Goal: Information Seeking & Learning: Learn about a topic

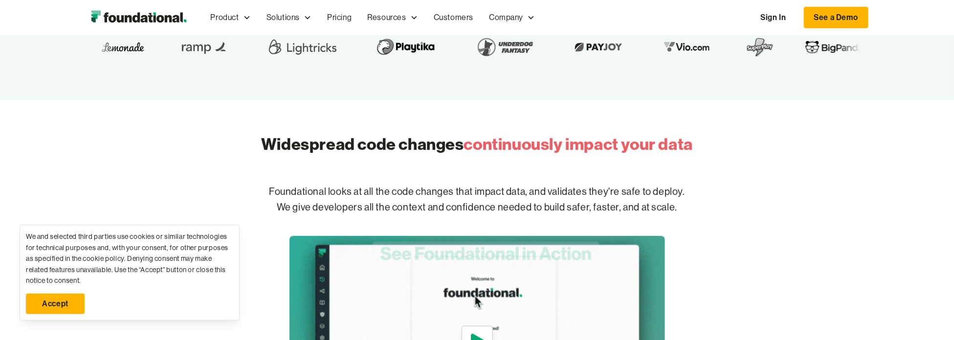
scroll to position [440, 0]
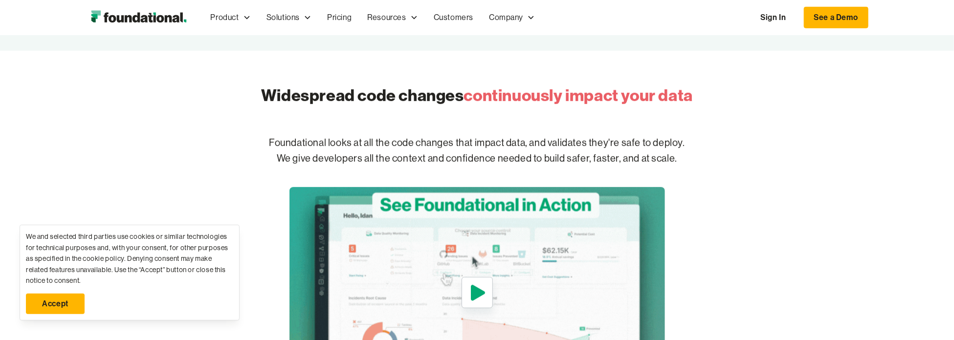
click at [67, 301] on link "Accept" at bounding box center [55, 304] width 59 height 21
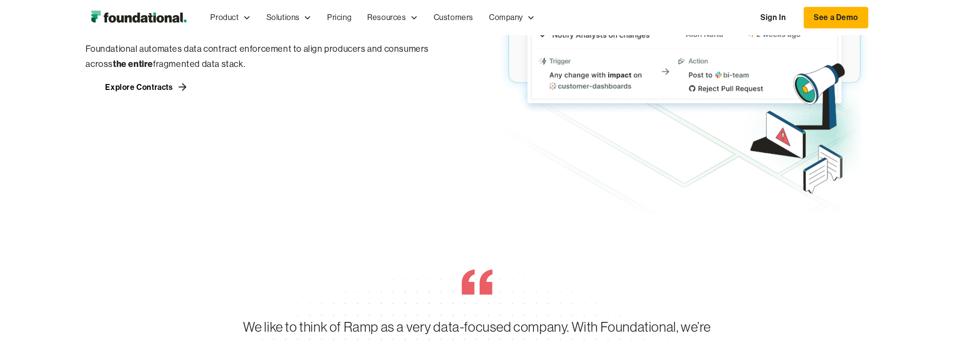
scroll to position [1662, 0]
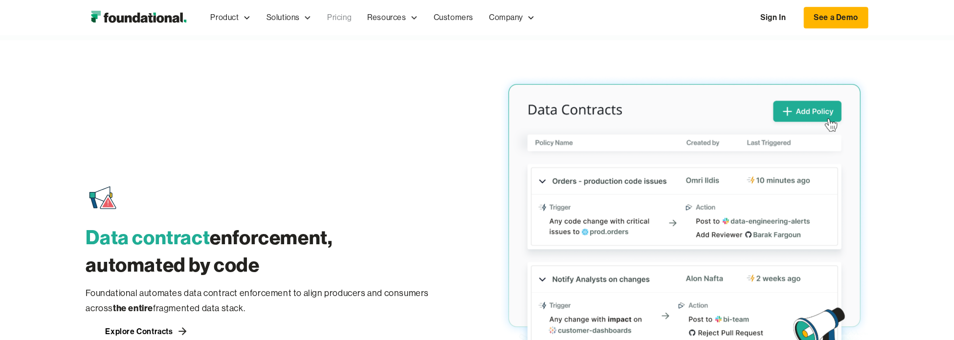
click at [338, 16] on link "Pricing" at bounding box center [339, 17] width 40 height 32
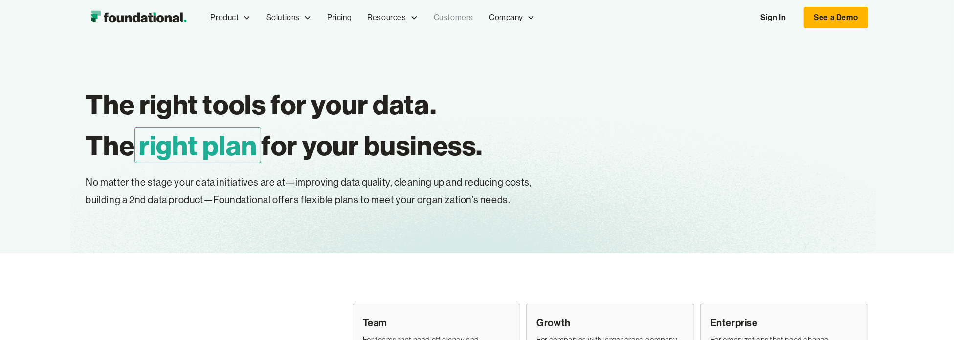
click at [446, 16] on link "Customers" at bounding box center [453, 17] width 55 height 32
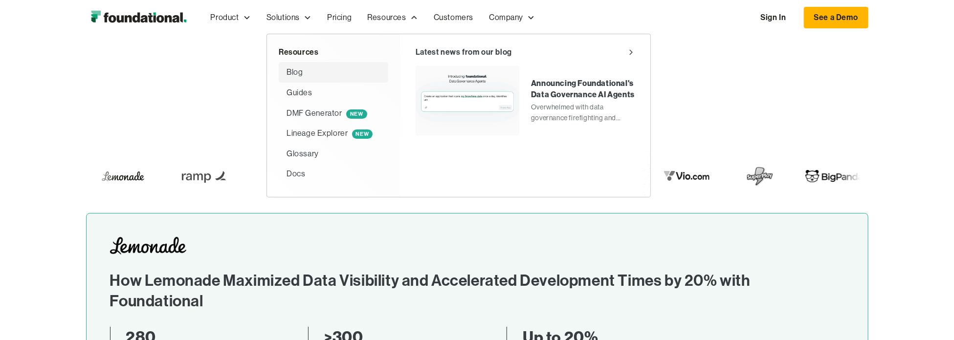
click at [294, 71] on div "Blog" at bounding box center [294, 72] width 16 height 13
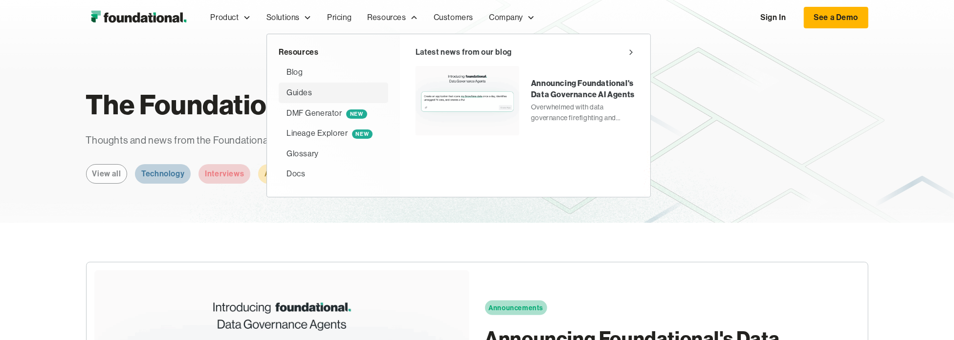
click at [306, 92] on div "Guides" at bounding box center [299, 93] width 26 height 13
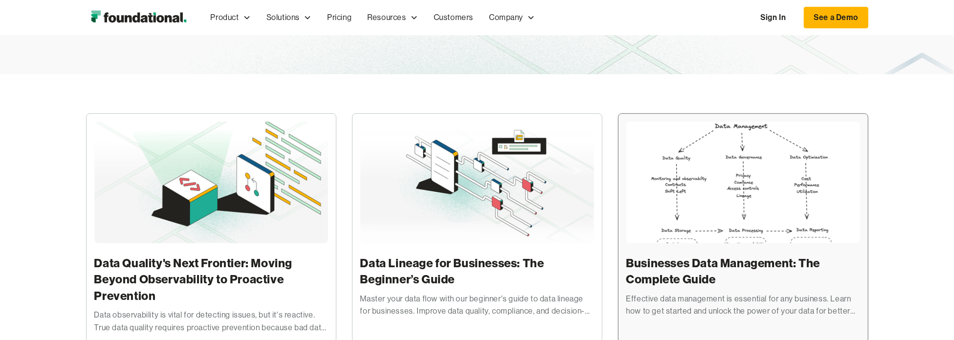
scroll to position [195, 0]
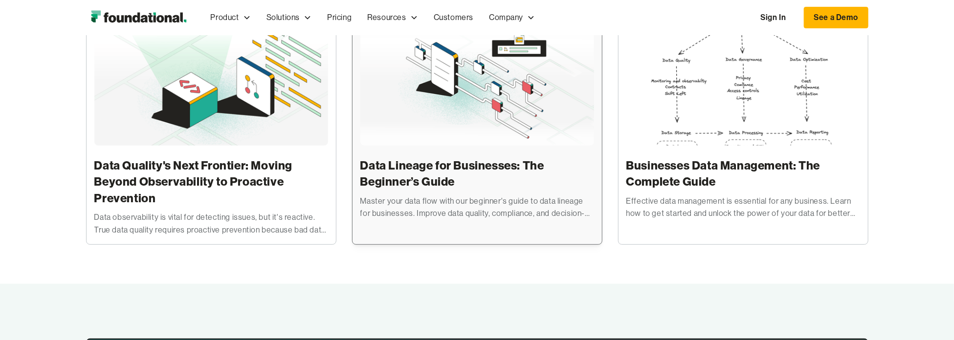
click at [458, 162] on h3 "Data Lineage for Businesses: The Beginner’s Guide" at bounding box center [477, 173] width 234 height 33
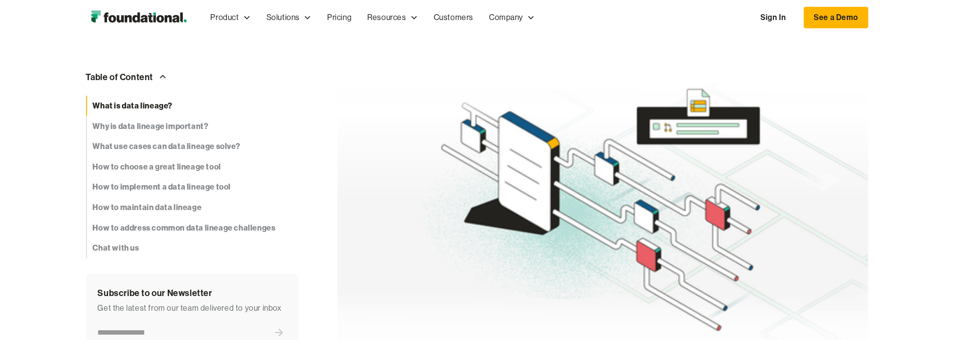
click at [157, 106] on strong "What is data lineage?" at bounding box center [133, 106] width 80 height 13
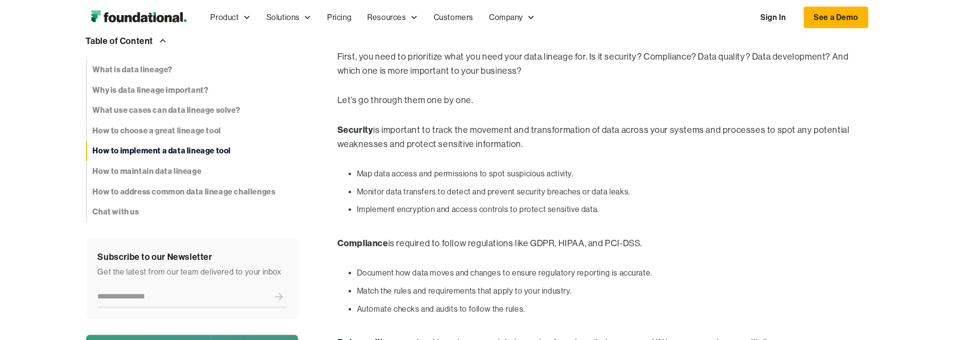
scroll to position [3394, 0]
